Goal: Task Accomplishment & Management: Manage account settings

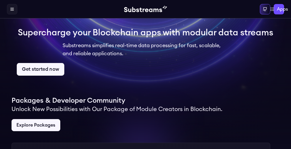
click at [64, 76] on link "Get started now" at bounding box center [41, 69] width 48 height 13
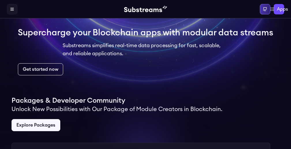
click at [0, 0] on div "Sign in" at bounding box center [0, 0] width 0 height 0
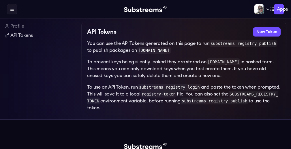
scroll to position [20, 0]
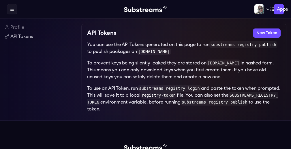
drag, startPoint x: 97, startPoint y: 28, endPoint x: 196, endPoint y: 110, distance: 128.3
click at [196, 110] on div "API Tokens New Token You can use the API Tokens generated on this page to run s…" at bounding box center [183, 72] width 205 height 97
copy div "API Tokens New Token You can use the API Tokens generated on this page to run s…"
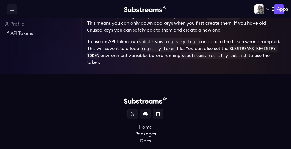
scroll to position [5, 0]
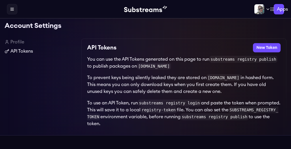
click at [20, 49] on link "API Tokens" at bounding box center [41, 51] width 72 height 7
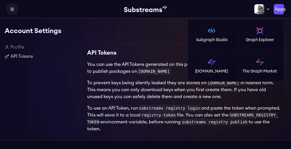
click at [274, 10] on label "Apps" at bounding box center [279, 9] width 10 height 10
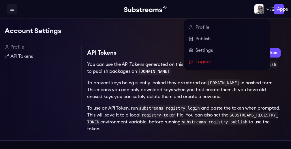
click at [254, 13] on img at bounding box center [259, 9] width 10 height 10
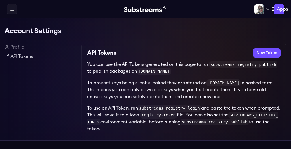
click at [169, 42] on div "Account Settings Profile API Tokens API Tokens New Token You can use the API To…" at bounding box center [146, 79] width 282 height 122
